Goal: Information Seeking & Learning: Learn about a topic

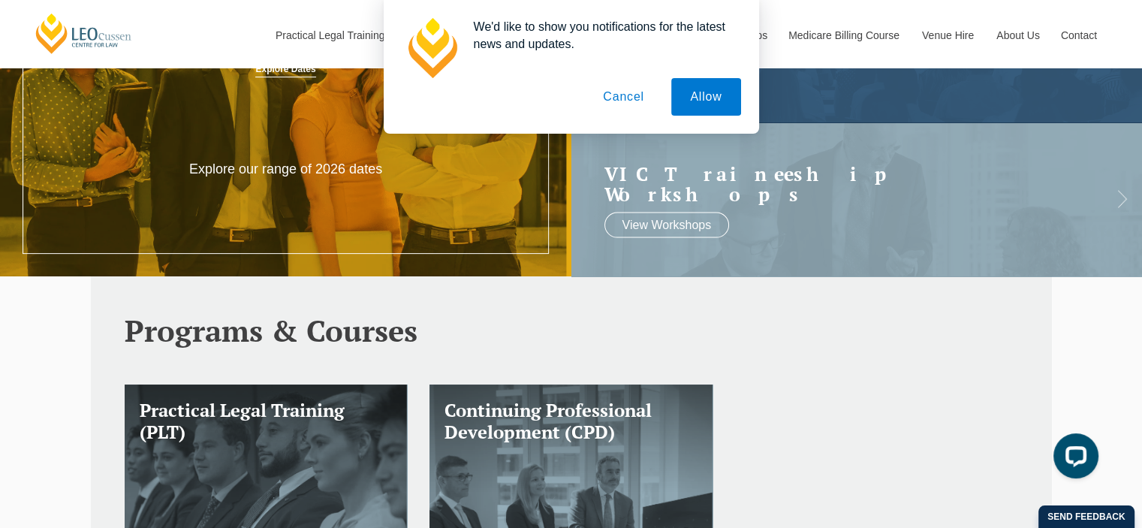
click at [621, 96] on button "Cancel" at bounding box center [623, 97] width 79 height 38
